Goal: Information Seeking & Learning: Check status

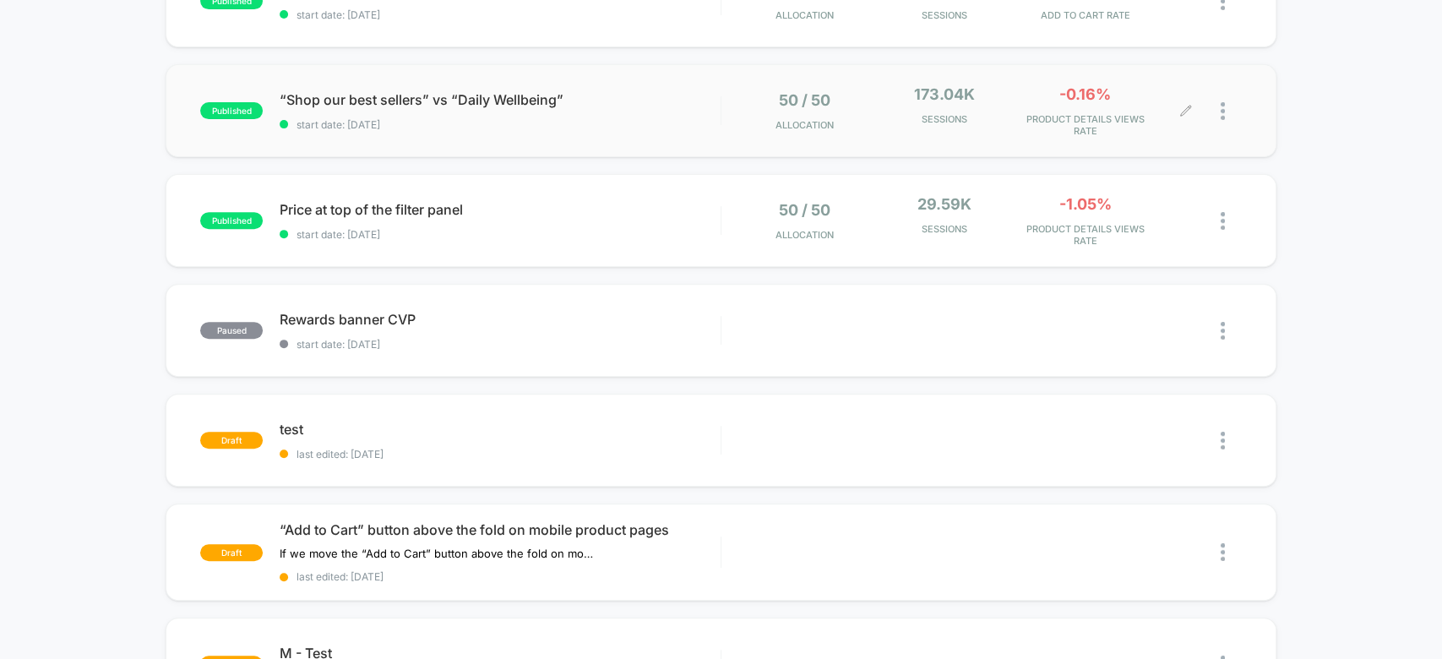
scroll to position [349, 0]
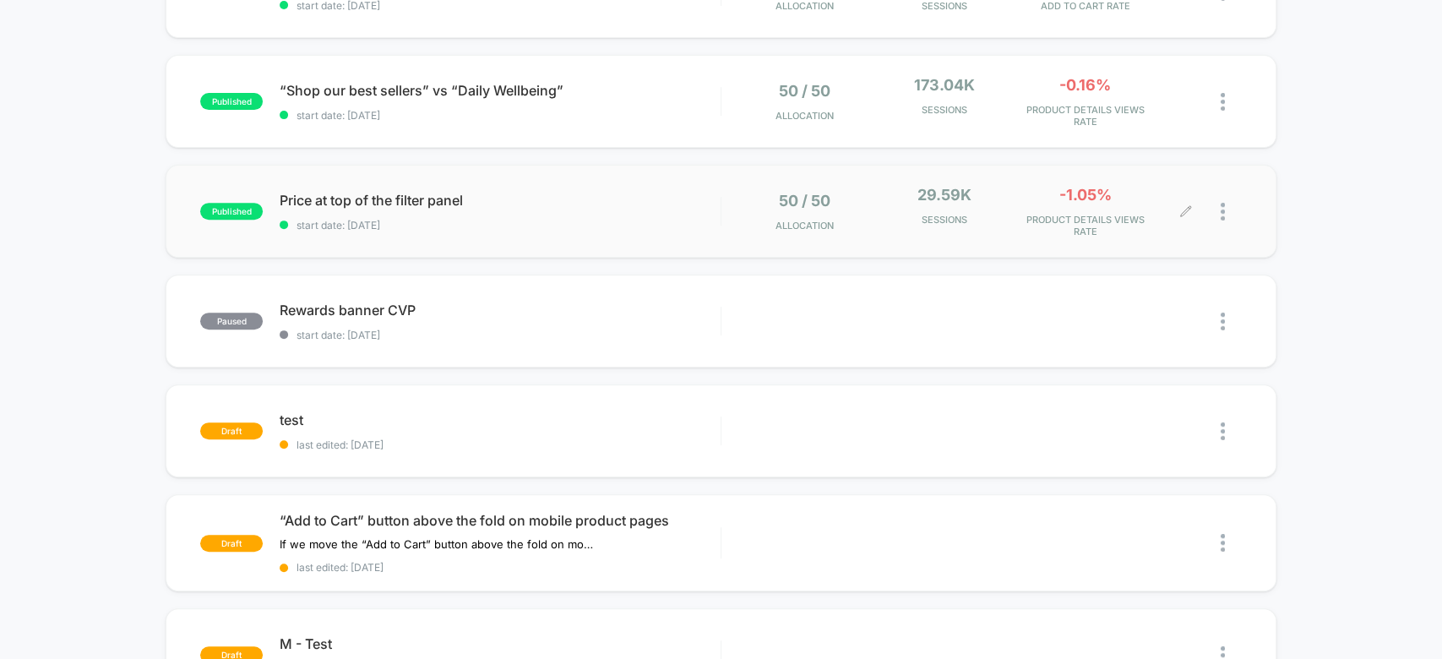
click at [1025, 186] on div "-1.05% PRODUCT DETAILS VIEWS RATE" at bounding box center [1085, 212] width 132 height 52
click at [1051, 214] on span "PRODUCT DETAILS VIEWS RATE" at bounding box center [1085, 226] width 132 height 24
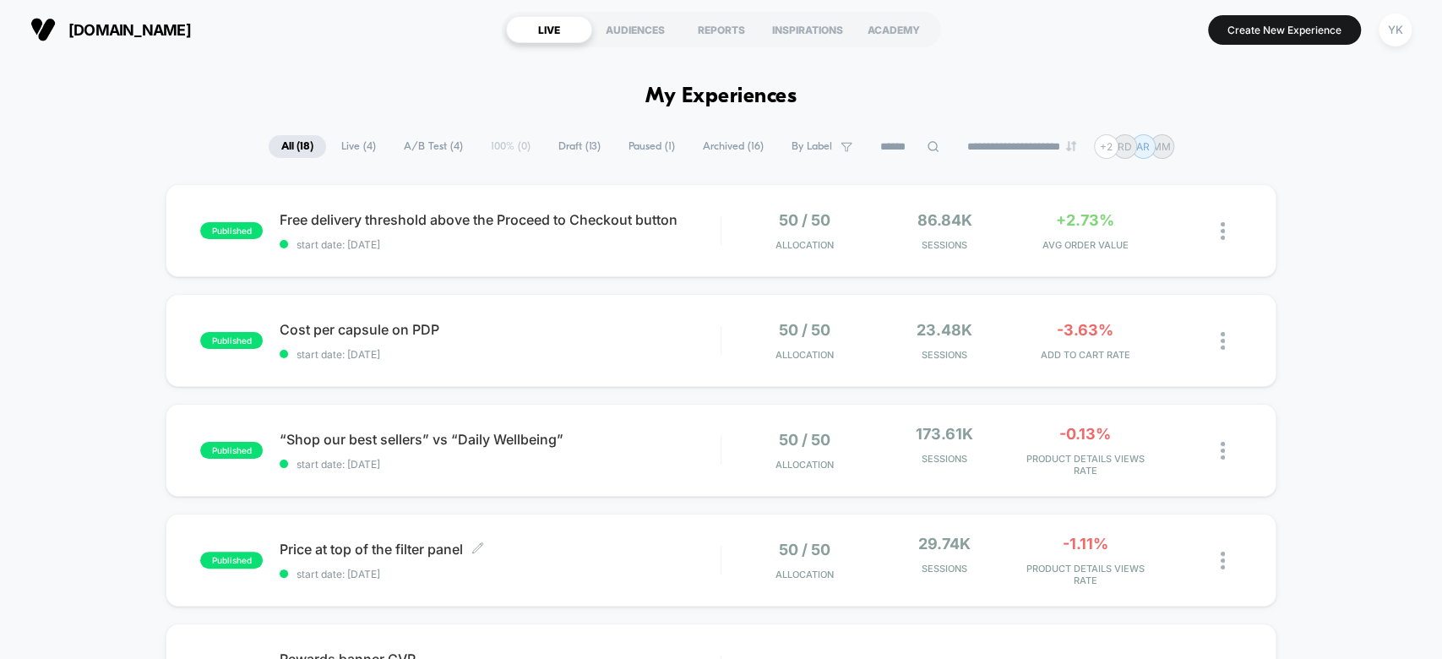
click at [559, 541] on div "Price at top of the filter panel Click to edit experience details Click to edit…" at bounding box center [500, 561] width 440 height 40
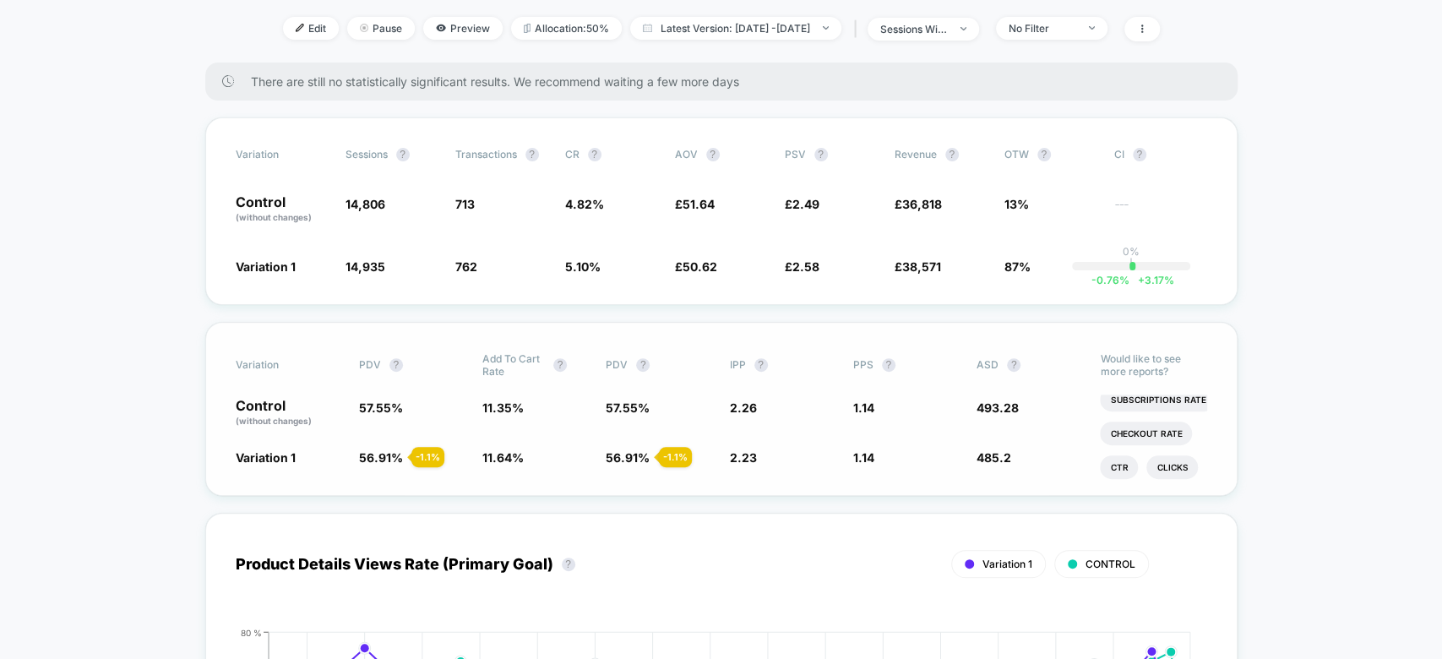
scroll to position [249, 0]
click at [1152, 425] on li "Checkout Rate" at bounding box center [1146, 434] width 92 height 24
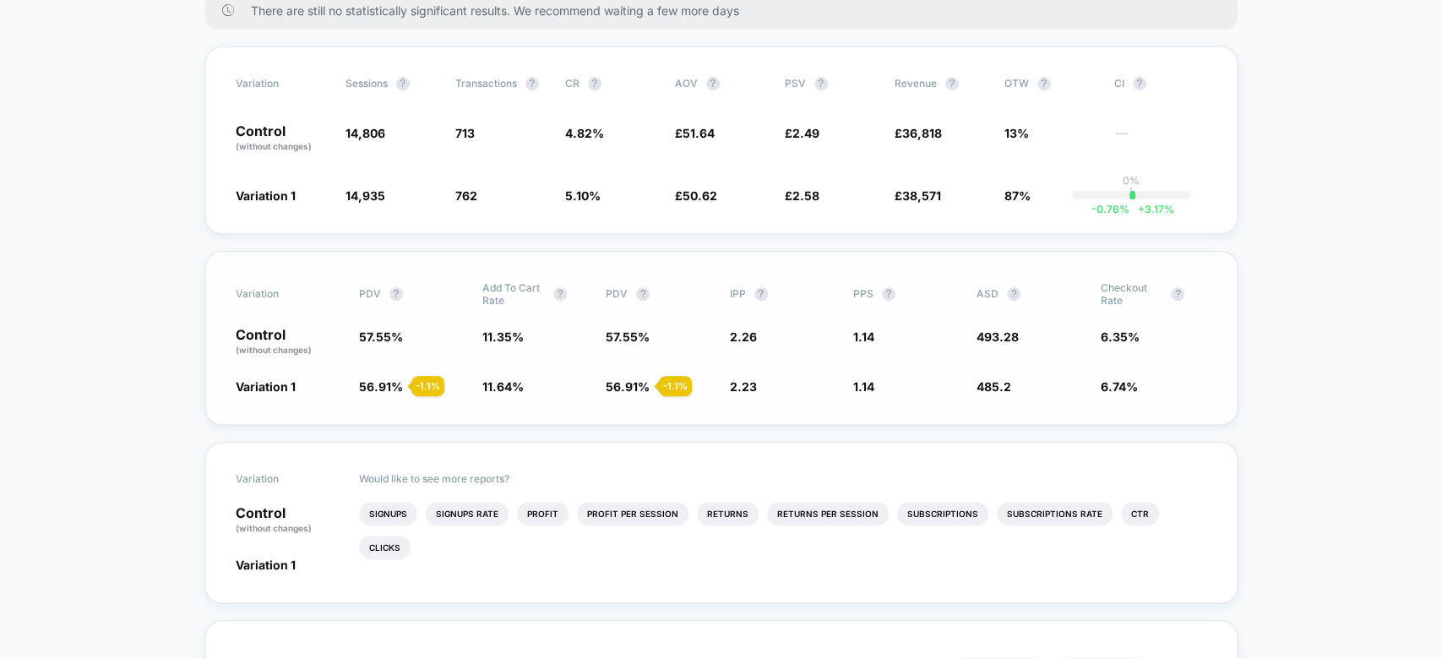
scroll to position [295, 0]
click at [644, 513] on li "Profit Per Session" at bounding box center [633, 513] width 112 height 24
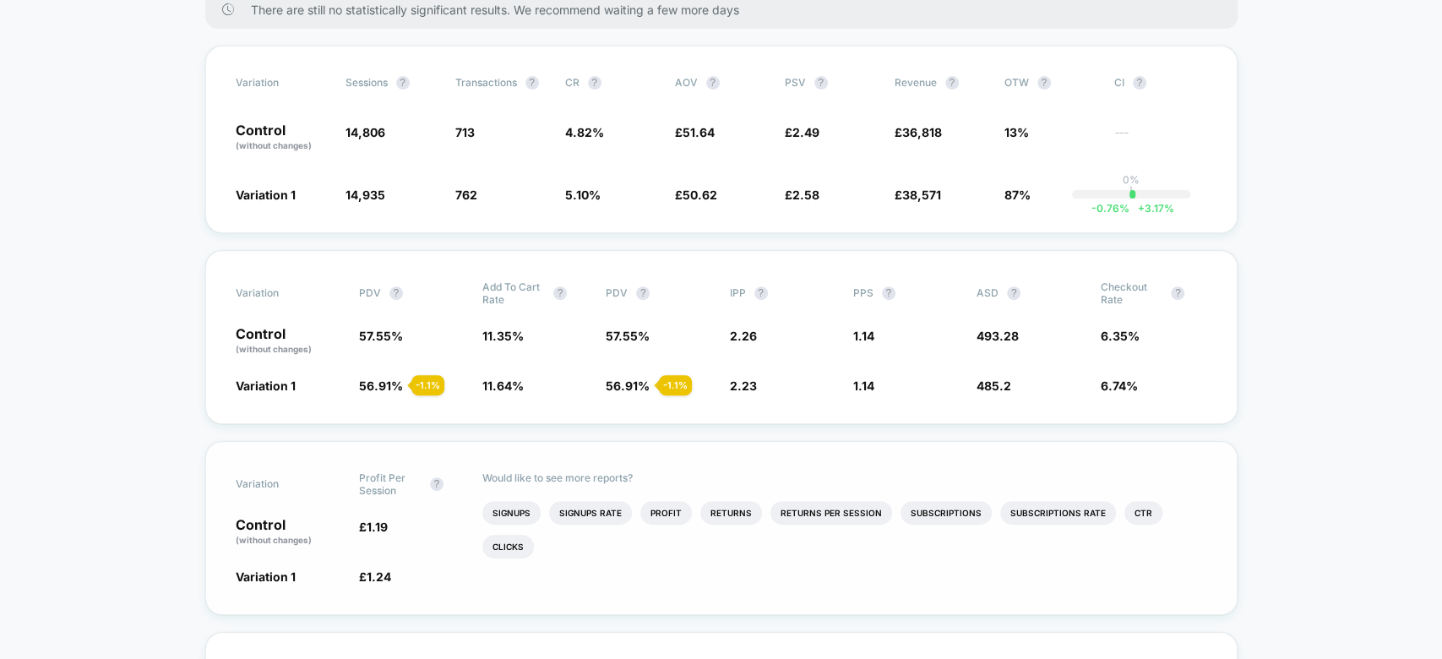
click at [644, 513] on li "Profit" at bounding box center [666, 513] width 52 height 24
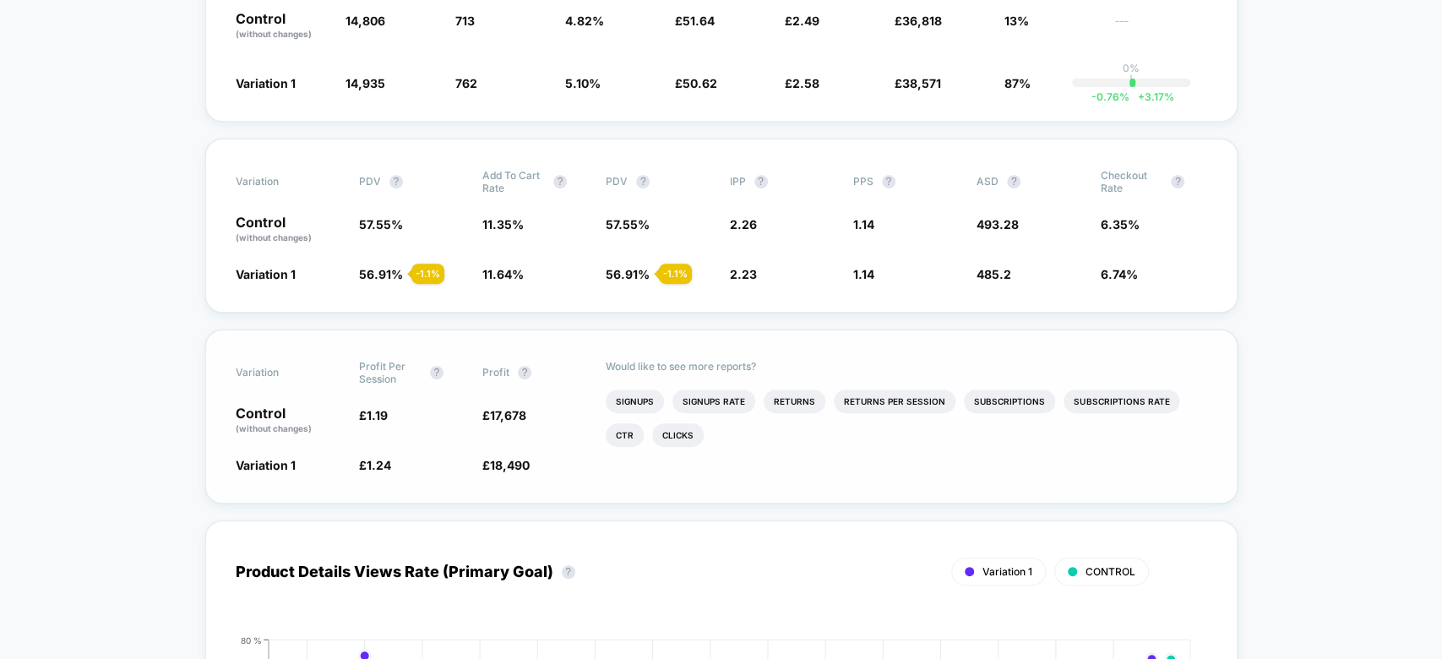
scroll to position [407, 0]
click at [620, 425] on li "Ctr" at bounding box center [625, 434] width 38 height 24
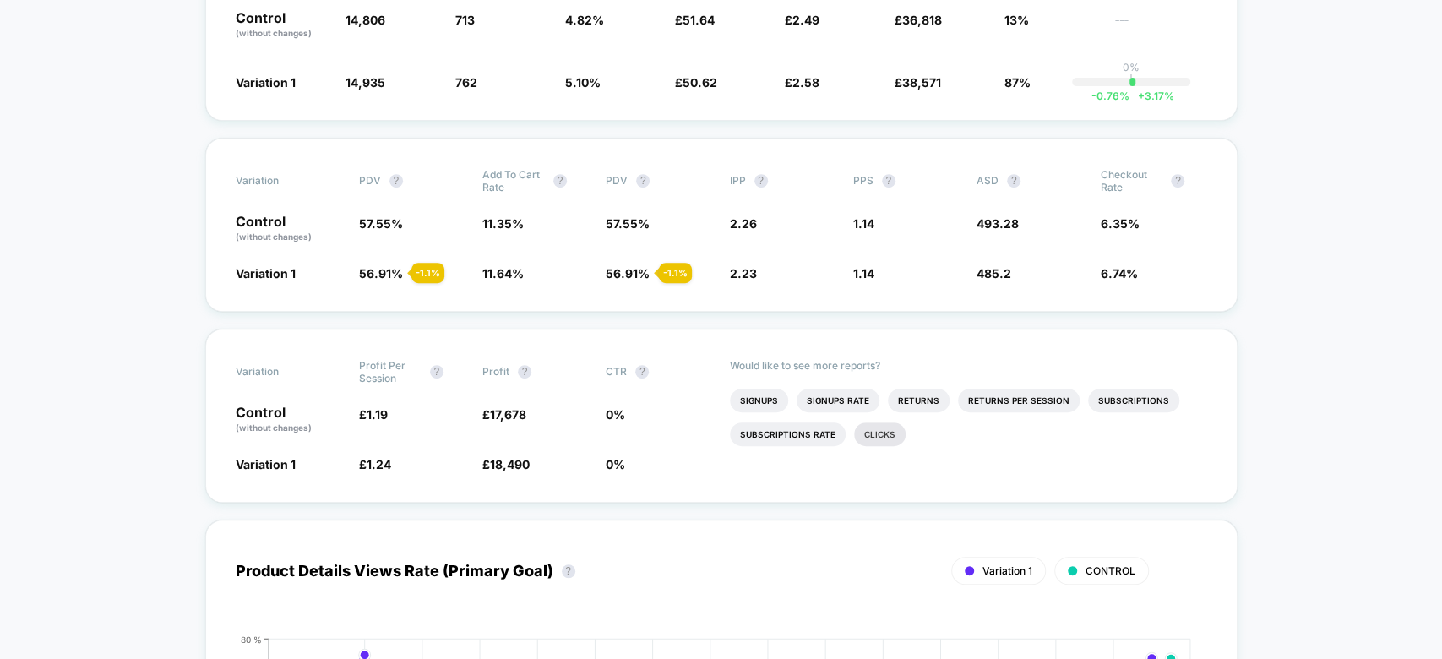
click at [887, 425] on li "Clicks" at bounding box center [880, 434] width 52 height 24
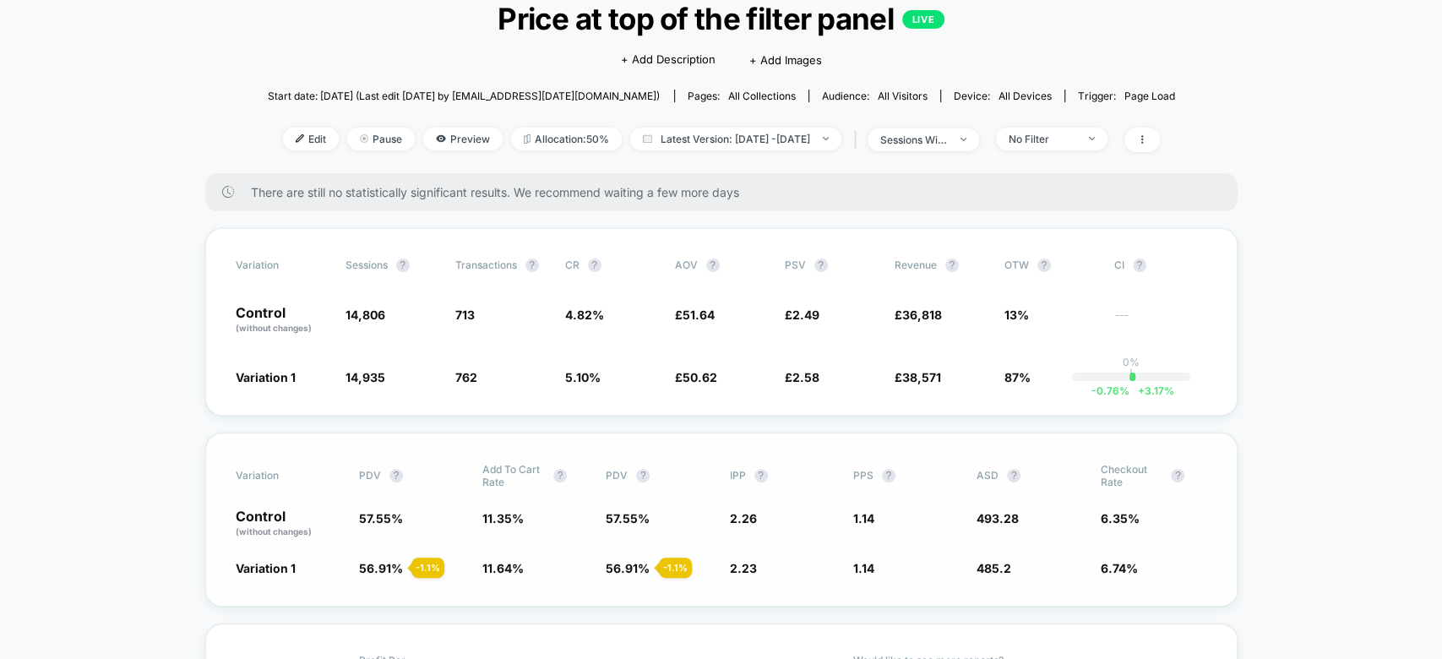
scroll to position [112, 0]
click at [841, 139] on span "Latest Version: [DATE] - [DATE]" at bounding box center [735, 139] width 211 height 23
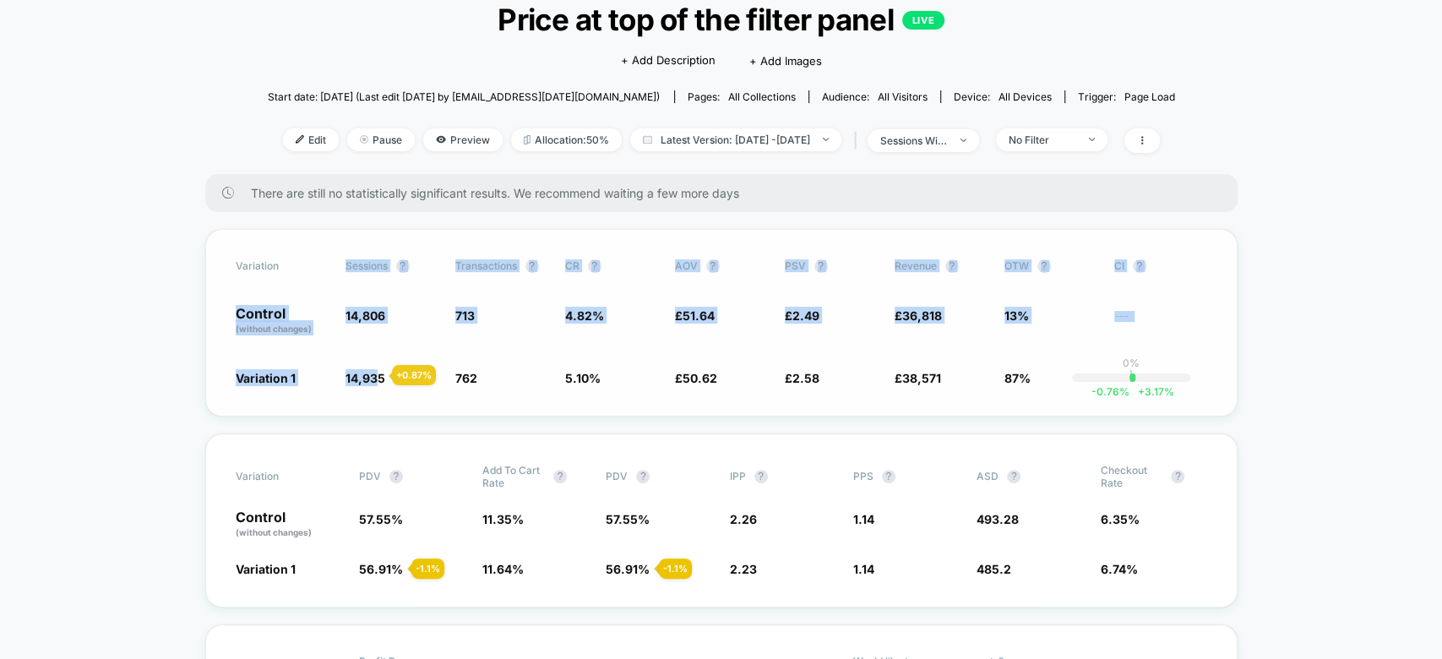
drag, startPoint x: 332, startPoint y: 253, endPoint x: 373, endPoint y: 379, distance: 132.3
click at [373, 379] on div "Variation Sessions ? Transactions ? CR ? AOV ? PSV ? Revenue ? OTW ? CI ? Contr…" at bounding box center [721, 323] width 1032 height 188
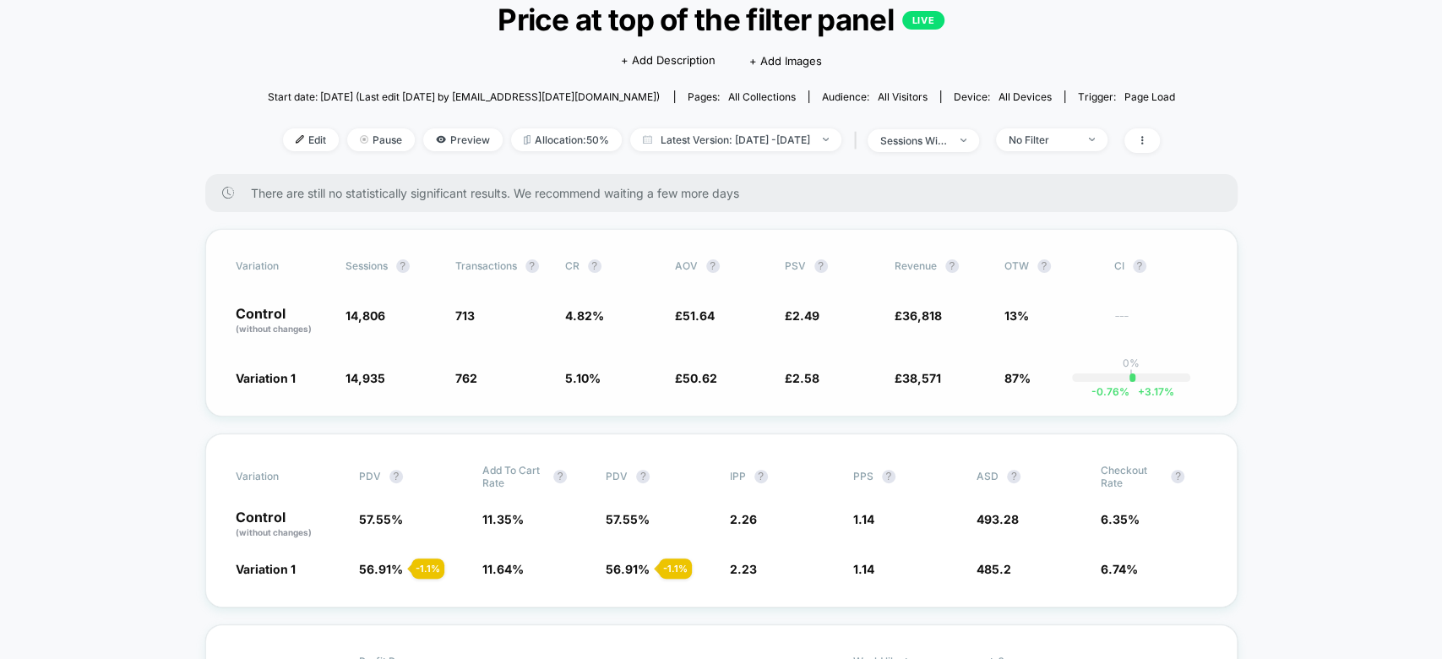
click at [399, 406] on div "Variation Sessions ? Transactions ? CR ? AOV ? PSV ? Revenue ? OTW ? CI ? Contr…" at bounding box center [721, 323] width 1032 height 188
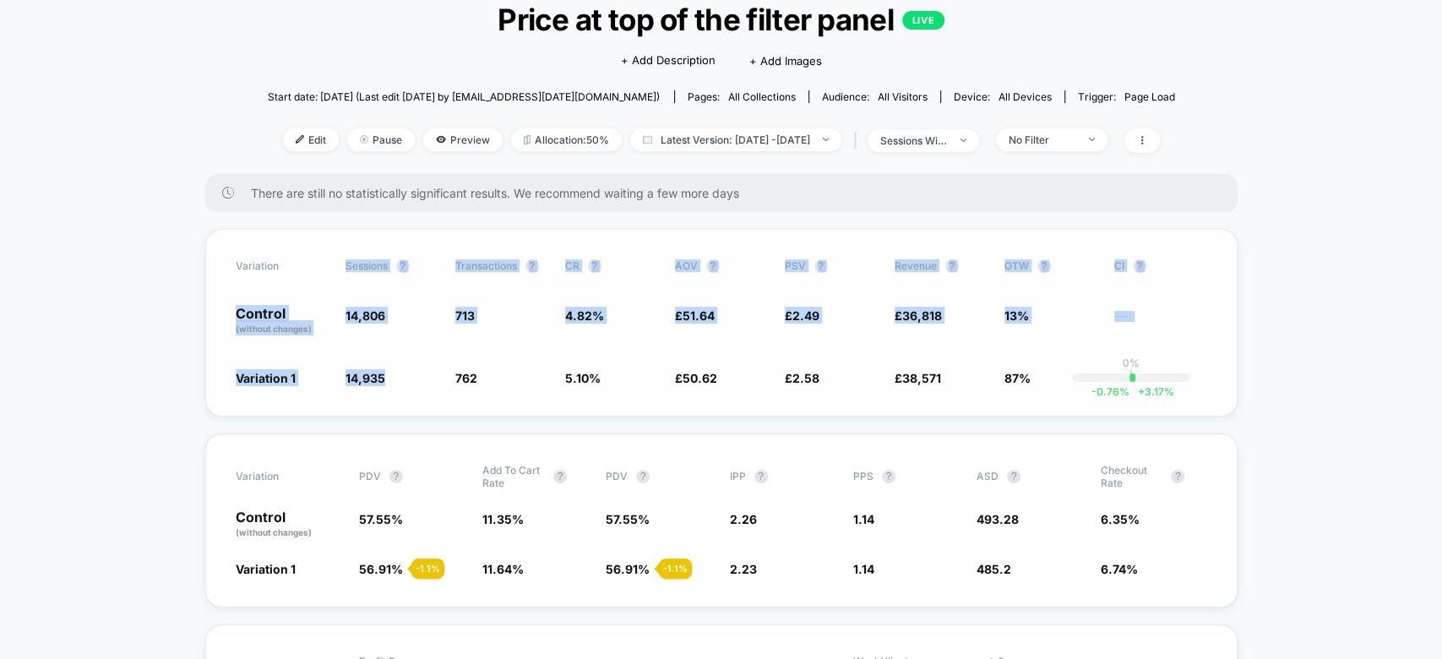
drag, startPoint x: 399, startPoint y: 406, endPoint x: 351, endPoint y: 260, distance: 153.6
click at [351, 260] on div "Variation Sessions ? Transactions ? CR ? AOV ? PSV ? Revenue ? OTW ? CI ? Contr…" at bounding box center [721, 323] width 1032 height 188
